Goal: Find specific page/section: Locate a particular part of the current website

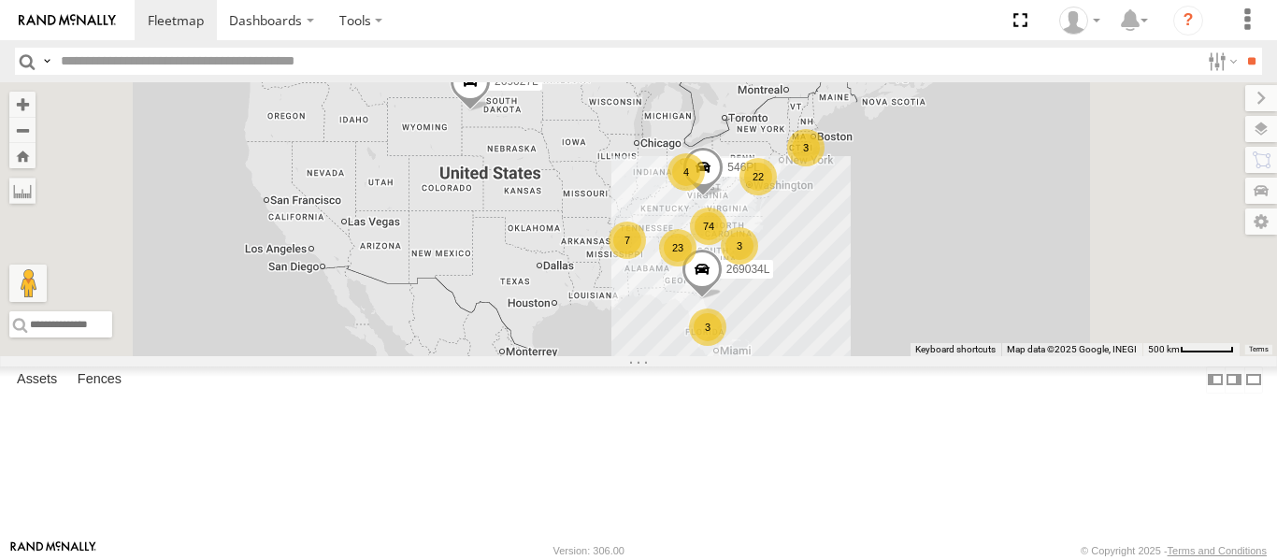
click at [83, 65] on input "text" at bounding box center [626, 61] width 1146 height 27
type input "*****"
click at [1241, 48] on input "**" at bounding box center [1252, 61] width 22 height 27
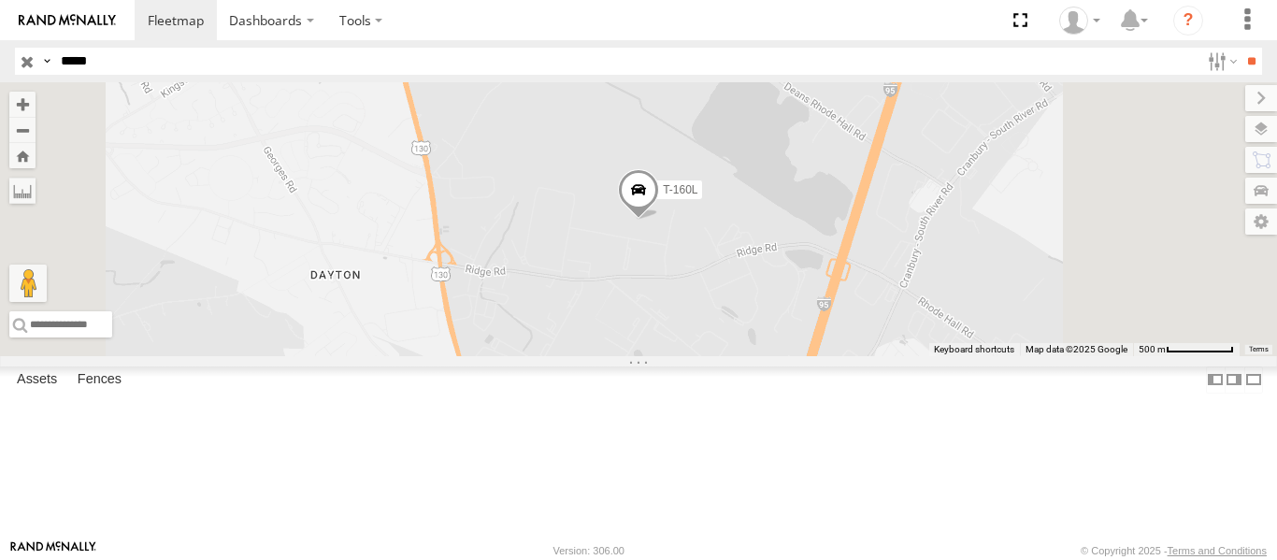
click at [0, 0] on div "T-160L" at bounding box center [0, 0] width 0 height 0
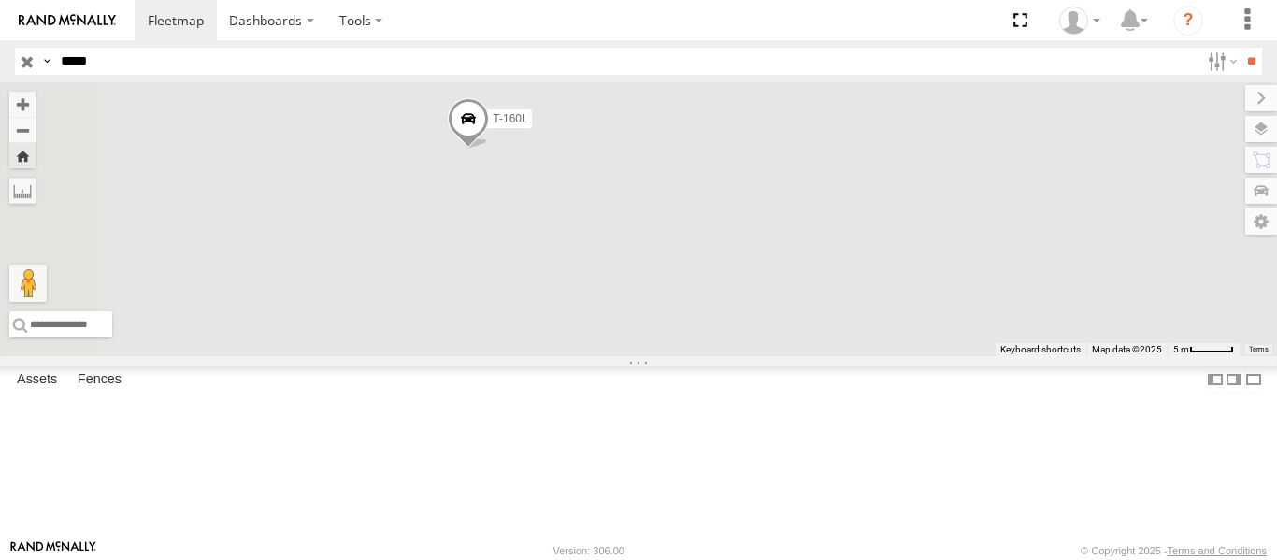
drag, startPoint x: 840, startPoint y: 296, endPoint x: 1276, endPoint y: 328, distance: 437.8
click at [1276, 328] on div "T-160L" at bounding box center [638, 219] width 1277 height 274
drag, startPoint x: 809, startPoint y: 269, endPoint x: 977, endPoint y: 408, distance: 217.9
click at [992, 356] on div "T-160L" at bounding box center [638, 219] width 1277 height 274
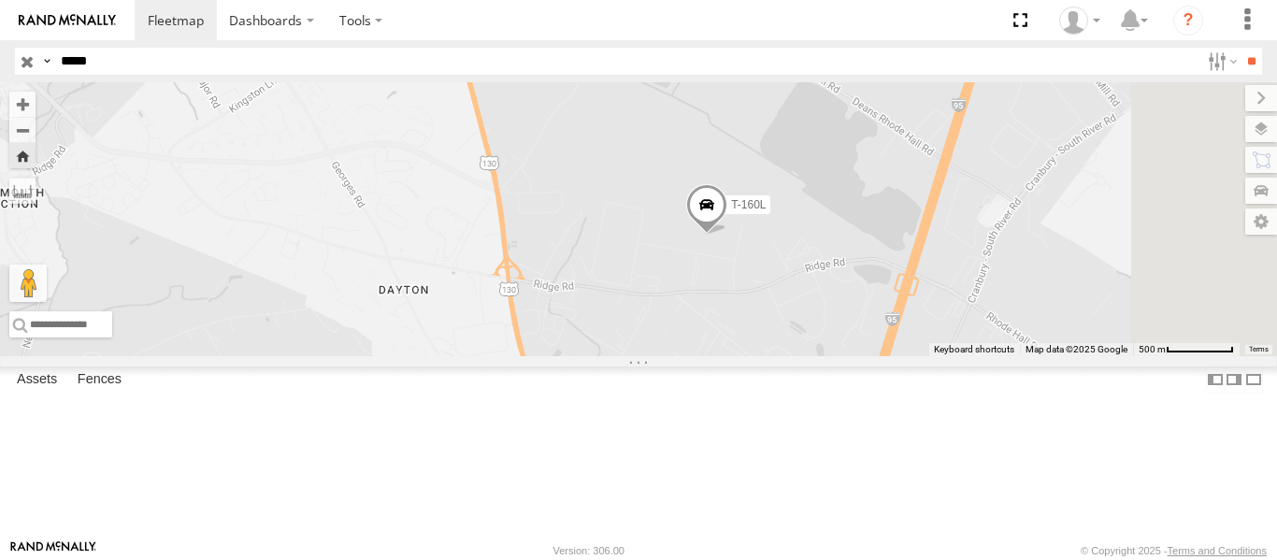
drag, startPoint x: 1019, startPoint y: 305, endPoint x: 919, endPoint y: 345, distance: 107.8
click at [919, 345] on div "T-160L" at bounding box center [638, 219] width 1277 height 274
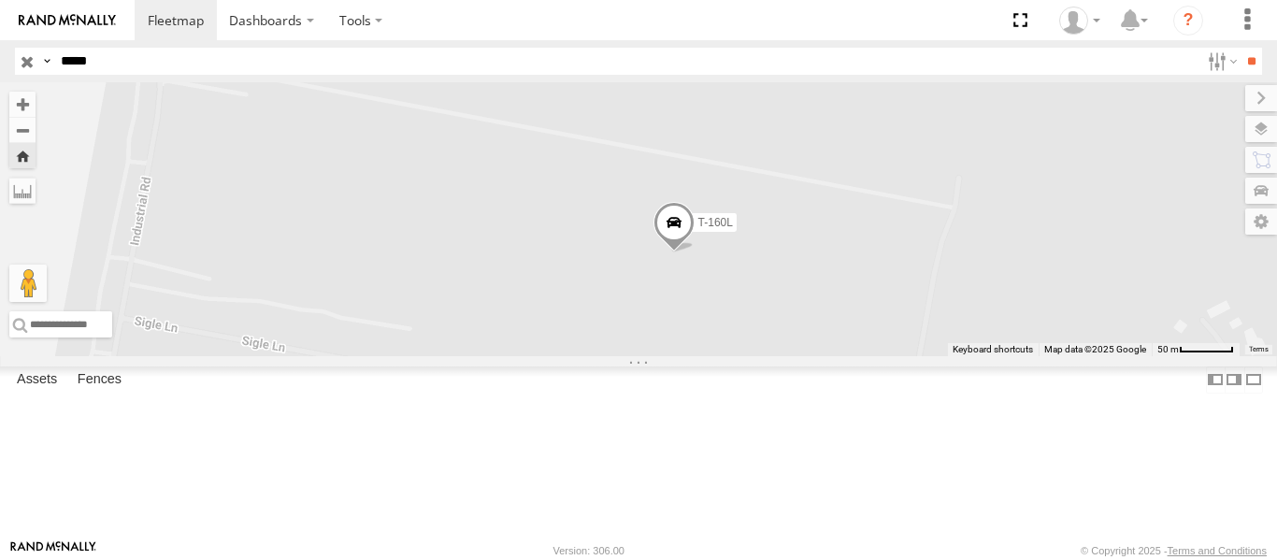
drag, startPoint x: 777, startPoint y: 298, endPoint x: 1071, endPoint y: 374, distance: 303.2
click at [1071, 356] on div "T-160L" at bounding box center [638, 219] width 1277 height 274
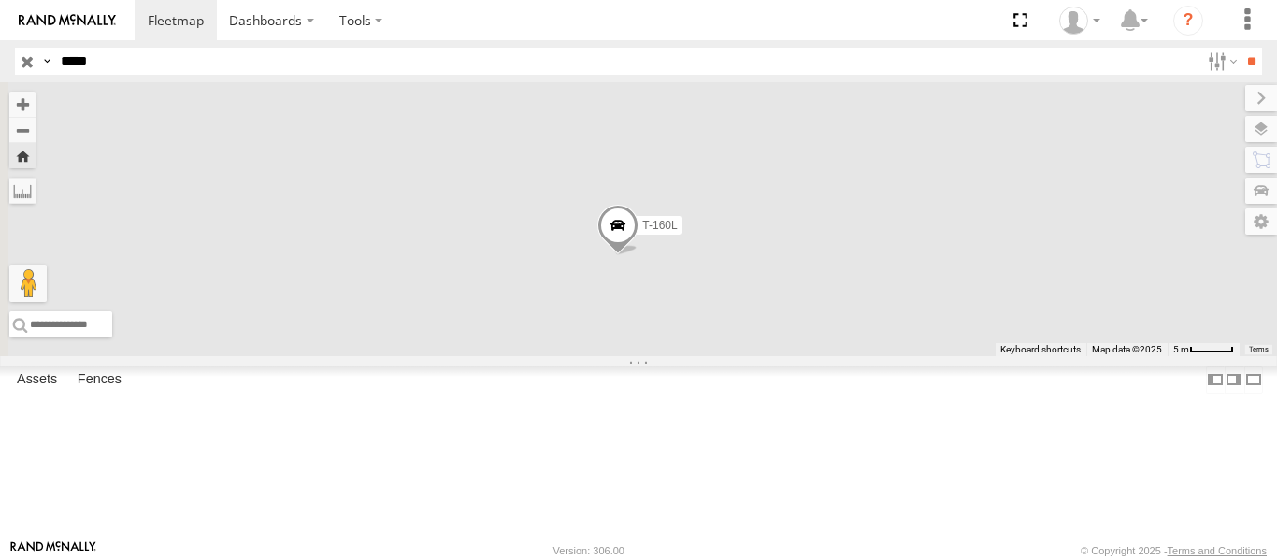
drag, startPoint x: 777, startPoint y: 248, endPoint x: 1004, endPoint y: 308, distance: 235.0
click at [1006, 311] on div "T-160L" at bounding box center [638, 219] width 1277 height 274
